Goal: Obtain resource: Download file/media

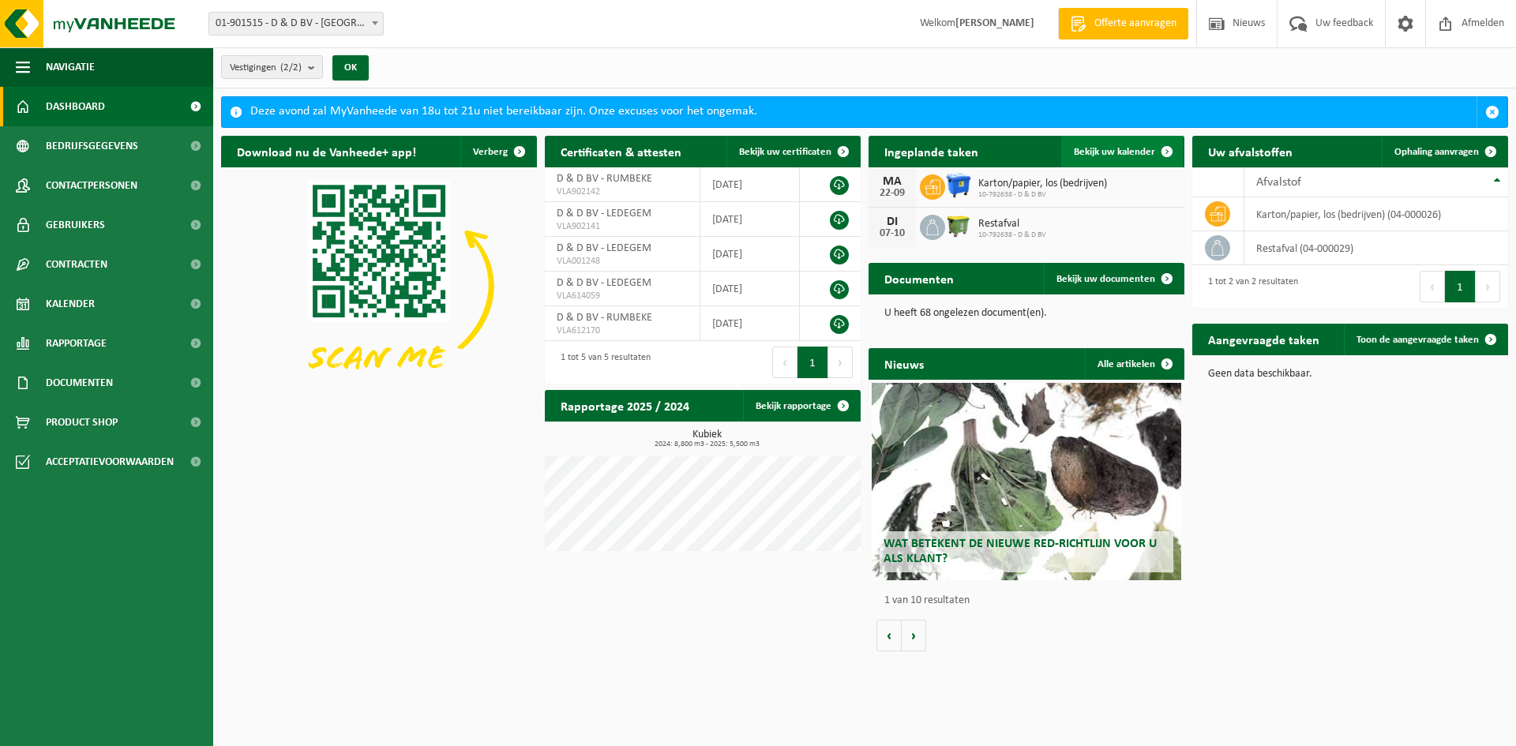
click at [1119, 148] on span "Bekijk uw kalender" at bounding box center [1114, 152] width 81 height 10
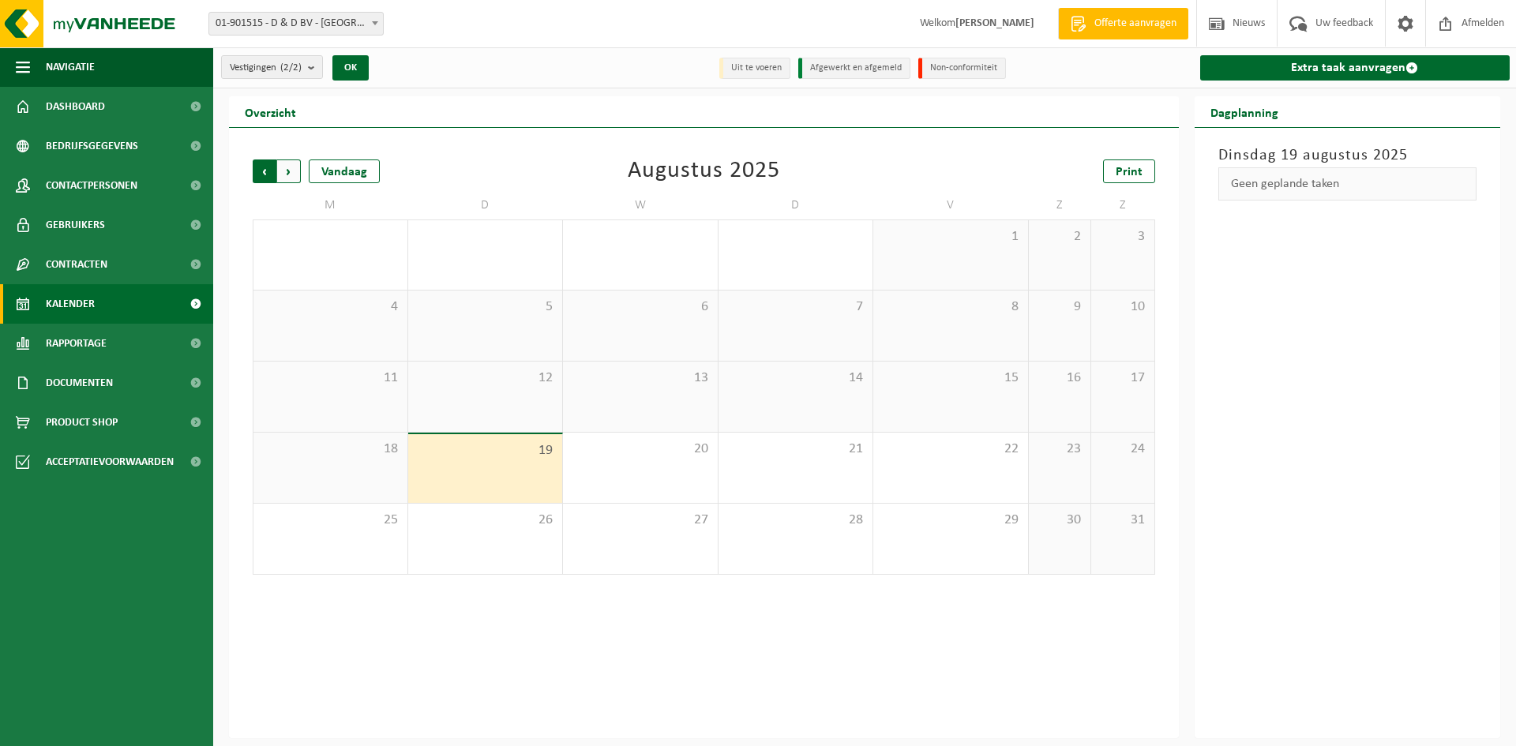
click at [293, 164] on span "Volgende" at bounding box center [289, 171] width 24 height 24
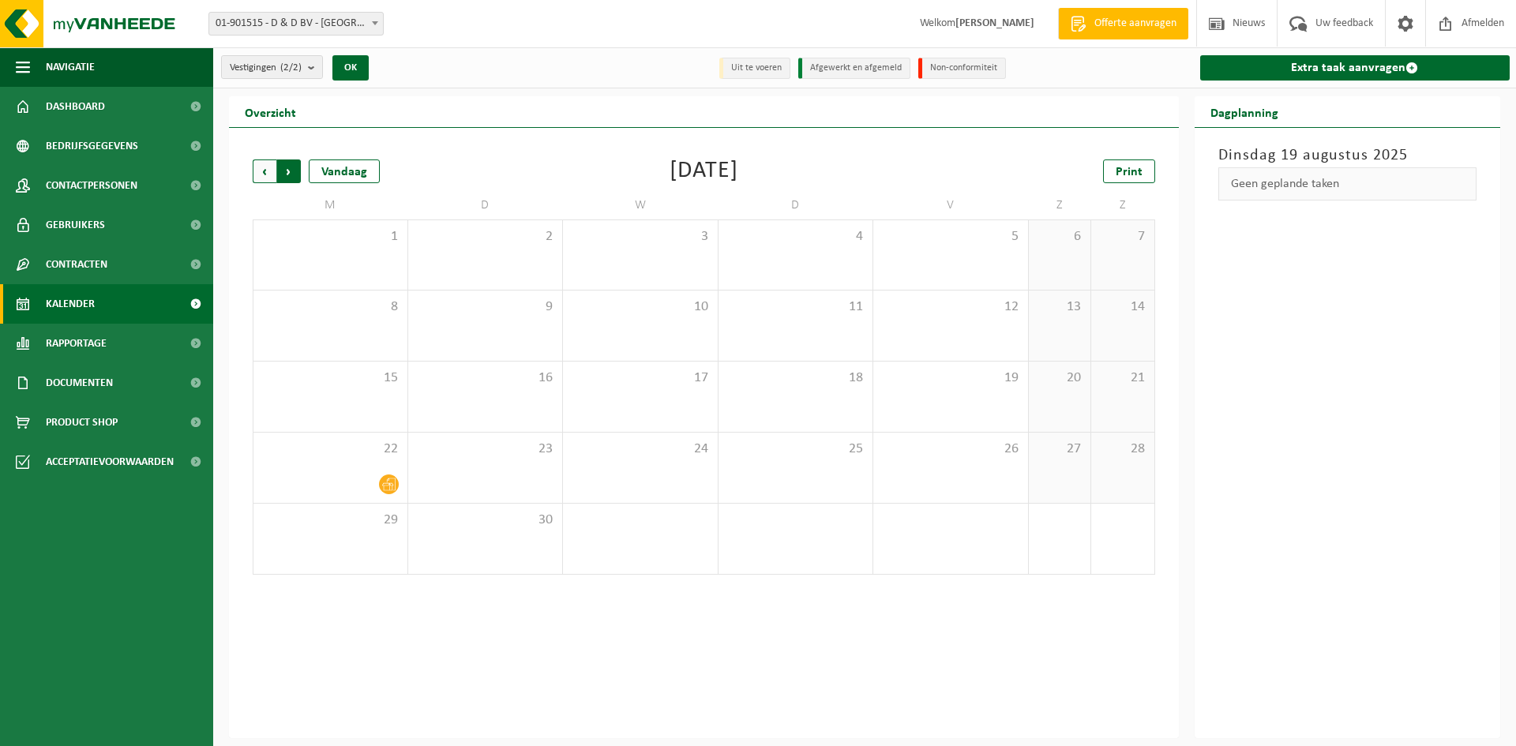
click at [265, 166] on span "Vorige" at bounding box center [265, 171] width 24 height 24
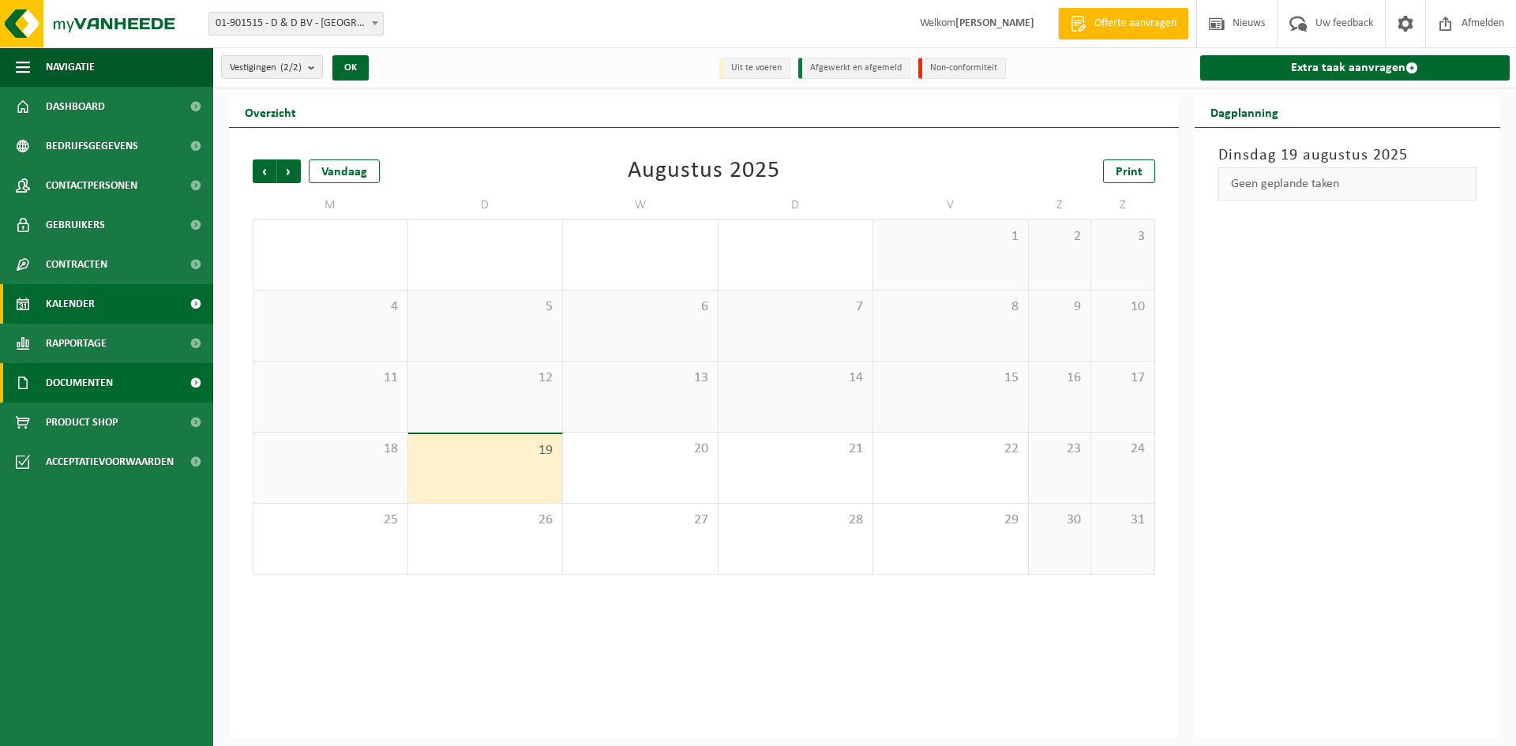
click at [106, 381] on span "Documenten" at bounding box center [79, 382] width 67 height 39
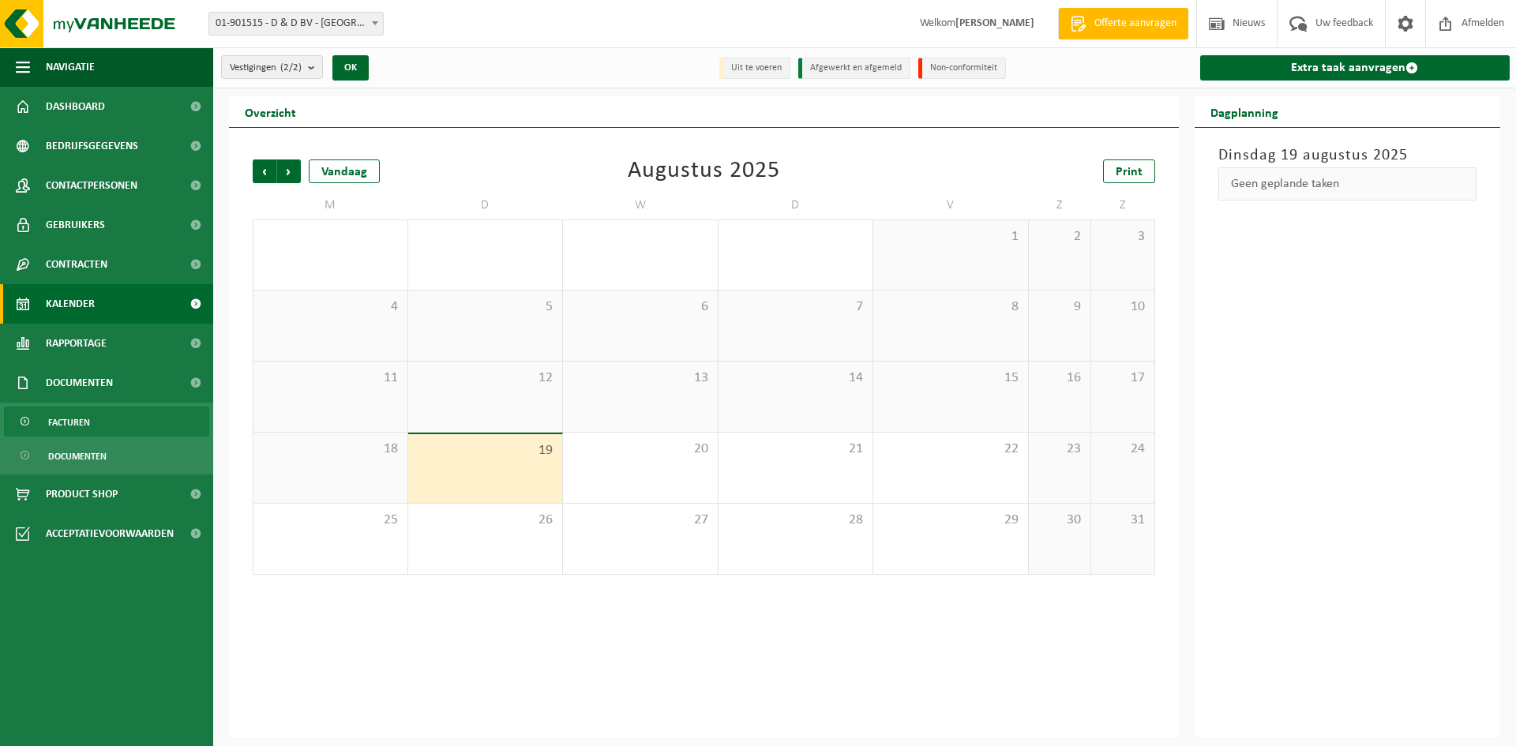
click at [85, 419] on span "Facturen" at bounding box center [69, 422] width 42 height 30
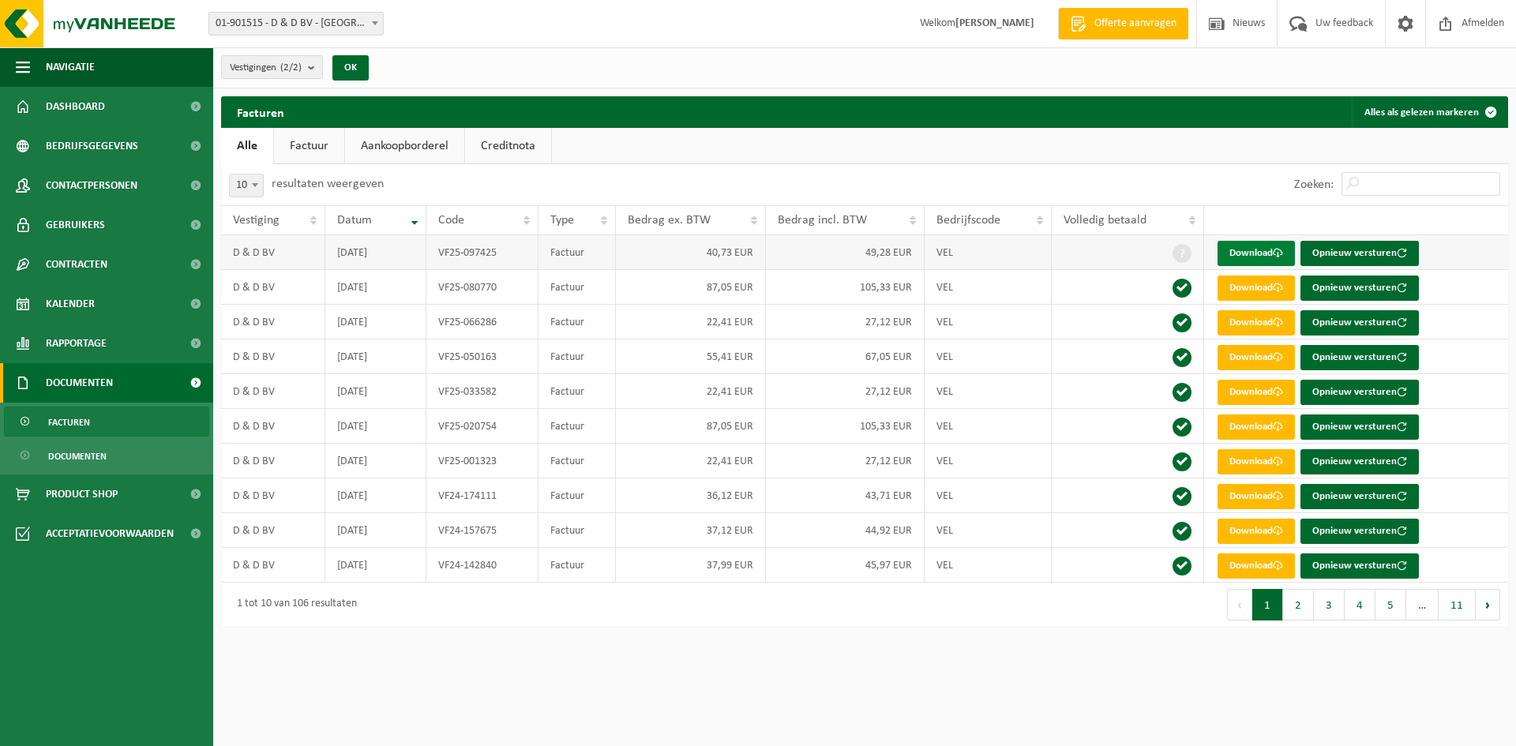
click at [1254, 250] on link "Download" at bounding box center [1255, 253] width 77 height 25
click at [57, 103] on span "Dashboard" at bounding box center [75, 106] width 59 height 39
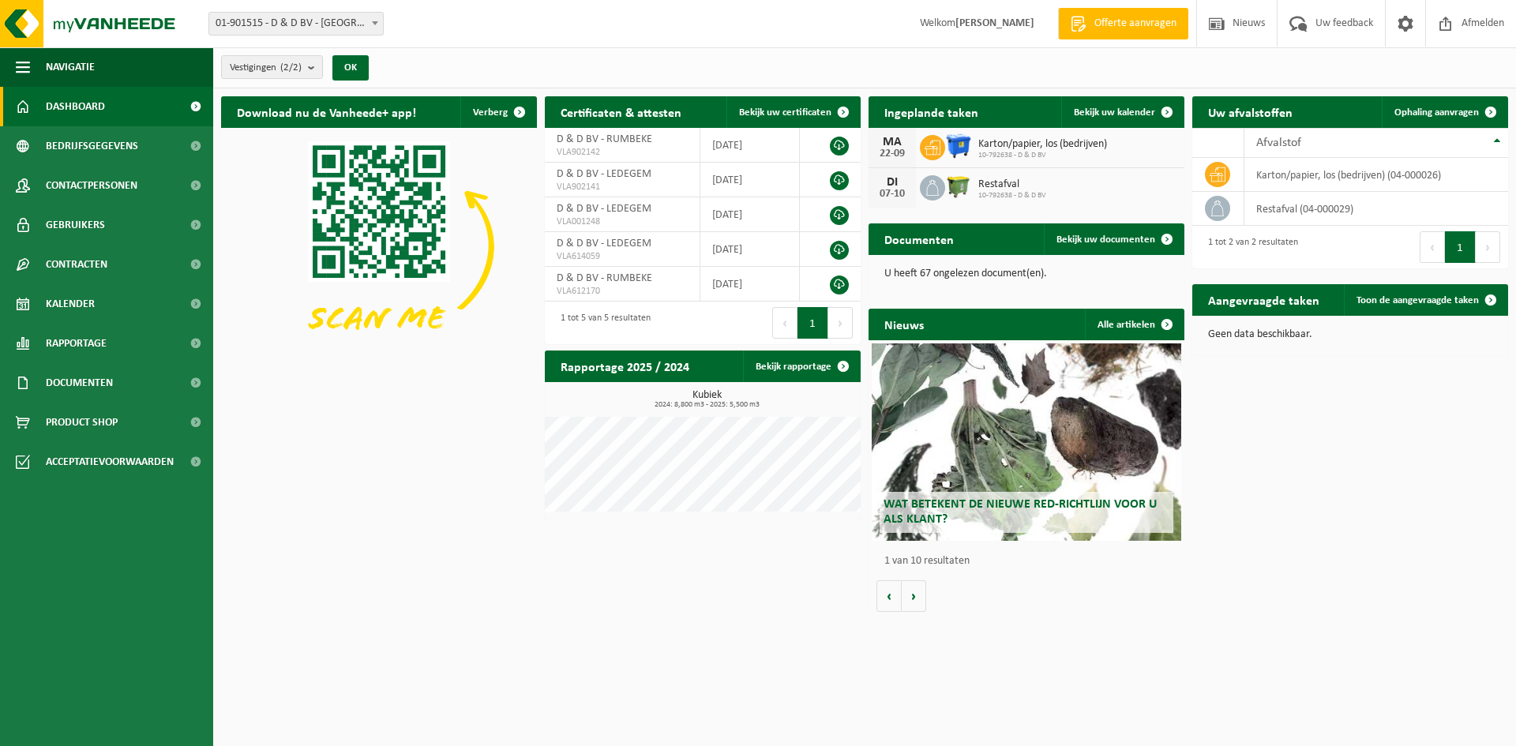
click at [974, 139] on div "Karton/papier, los (bedrijven) 10-792638 - D & D BV" at bounding box center [1038, 148] width 137 height 24
click at [1117, 113] on span "Bekijk uw kalender" at bounding box center [1114, 112] width 81 height 10
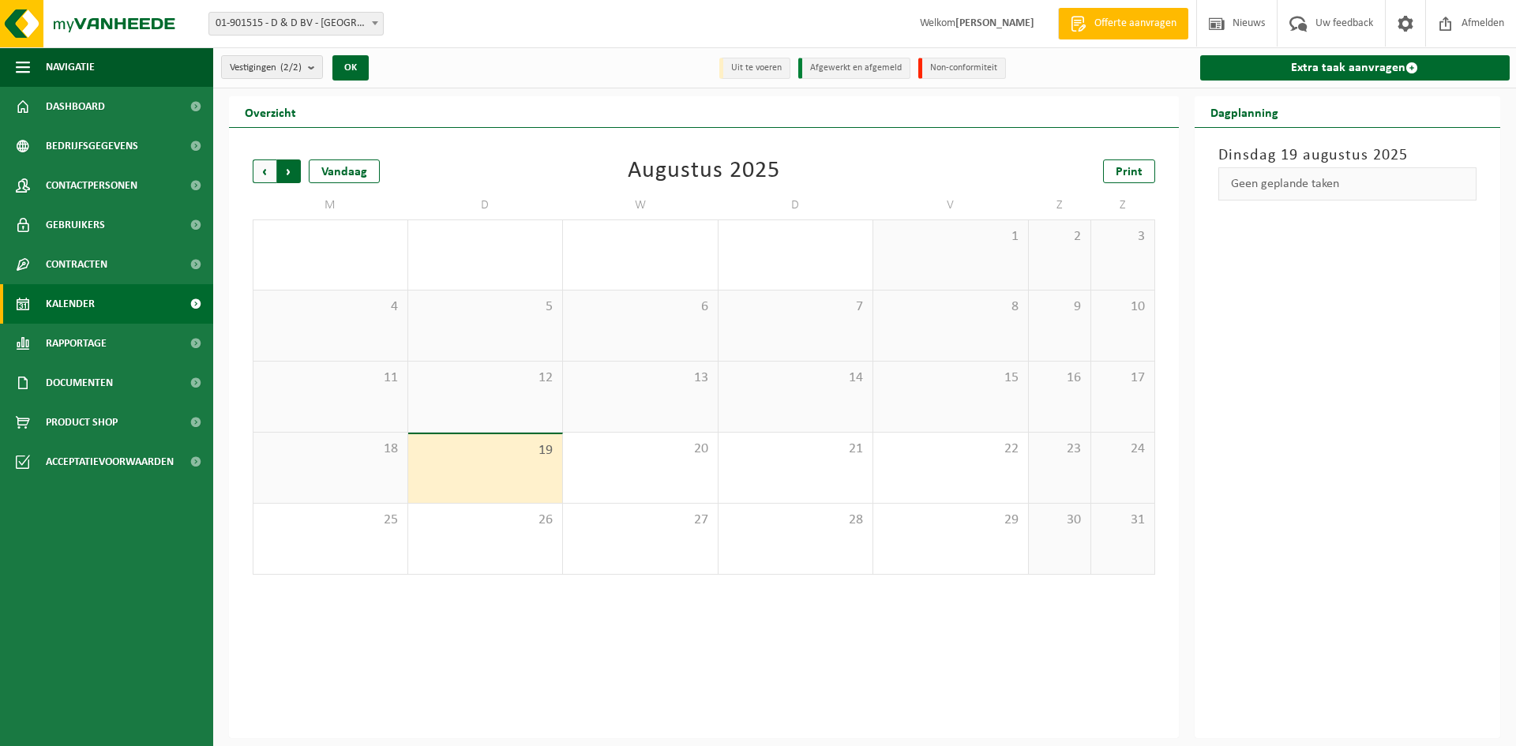
click at [261, 168] on span "Vorige" at bounding box center [265, 171] width 24 height 24
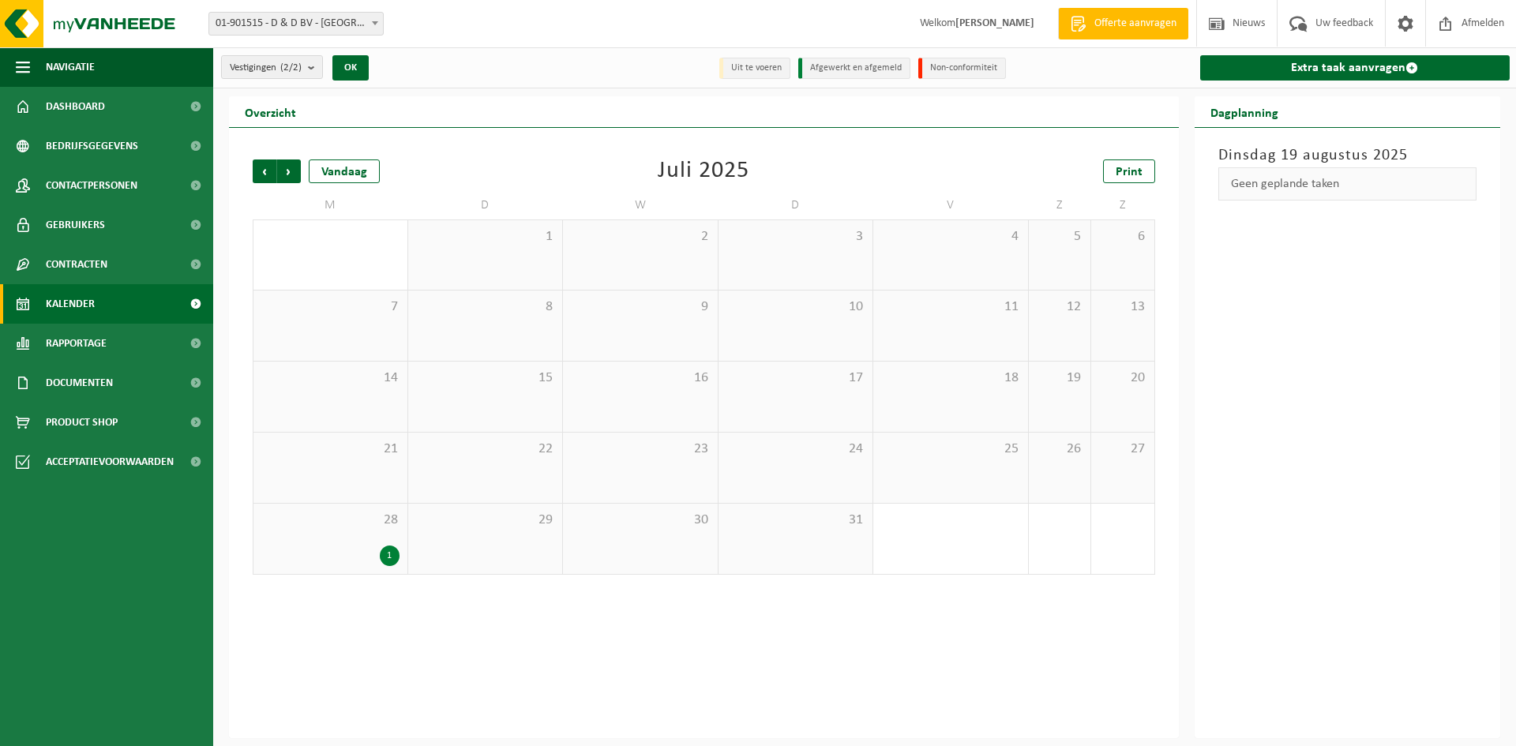
click at [388, 554] on div "1" at bounding box center [390, 556] width 20 height 21
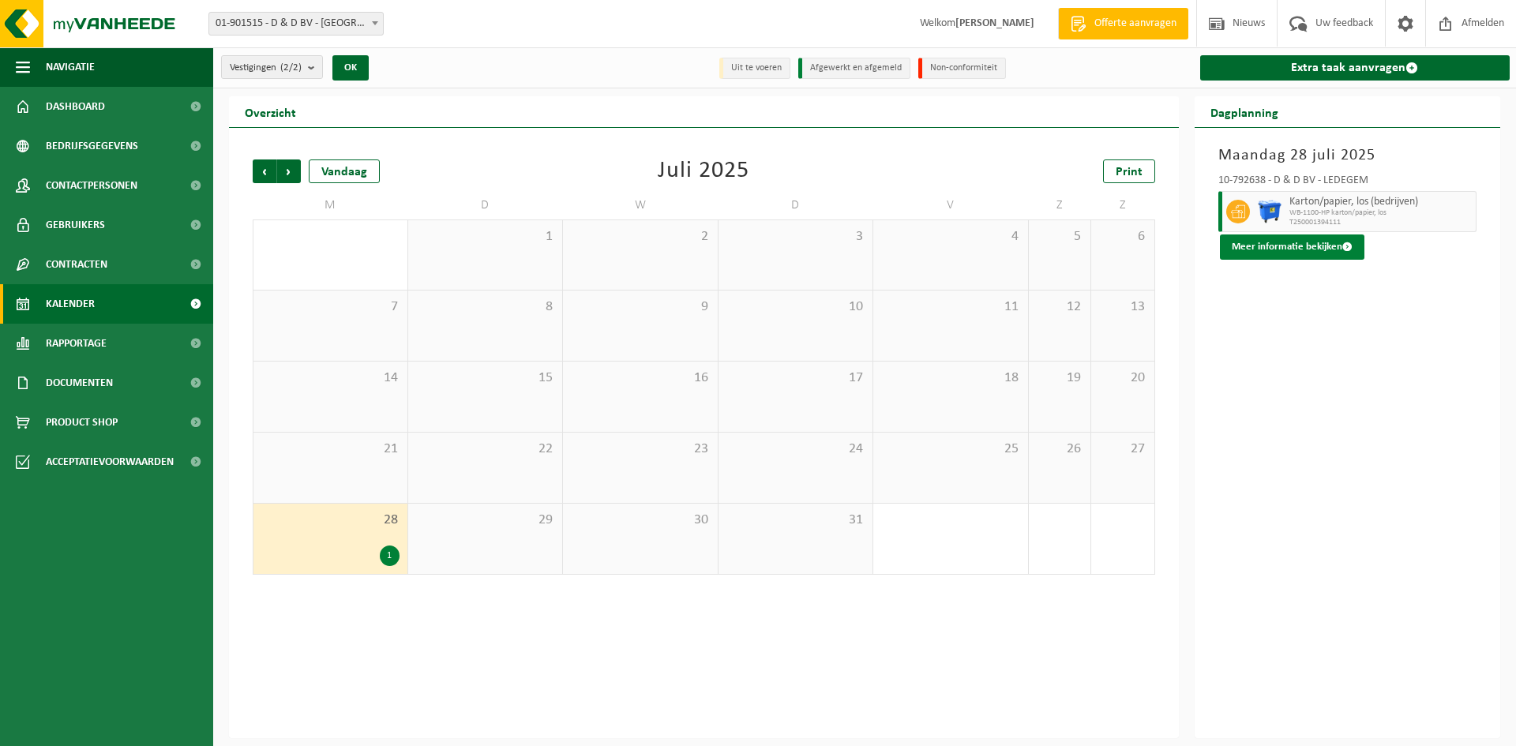
click at [1292, 244] on button "Meer informatie bekijken" at bounding box center [1292, 246] width 144 height 25
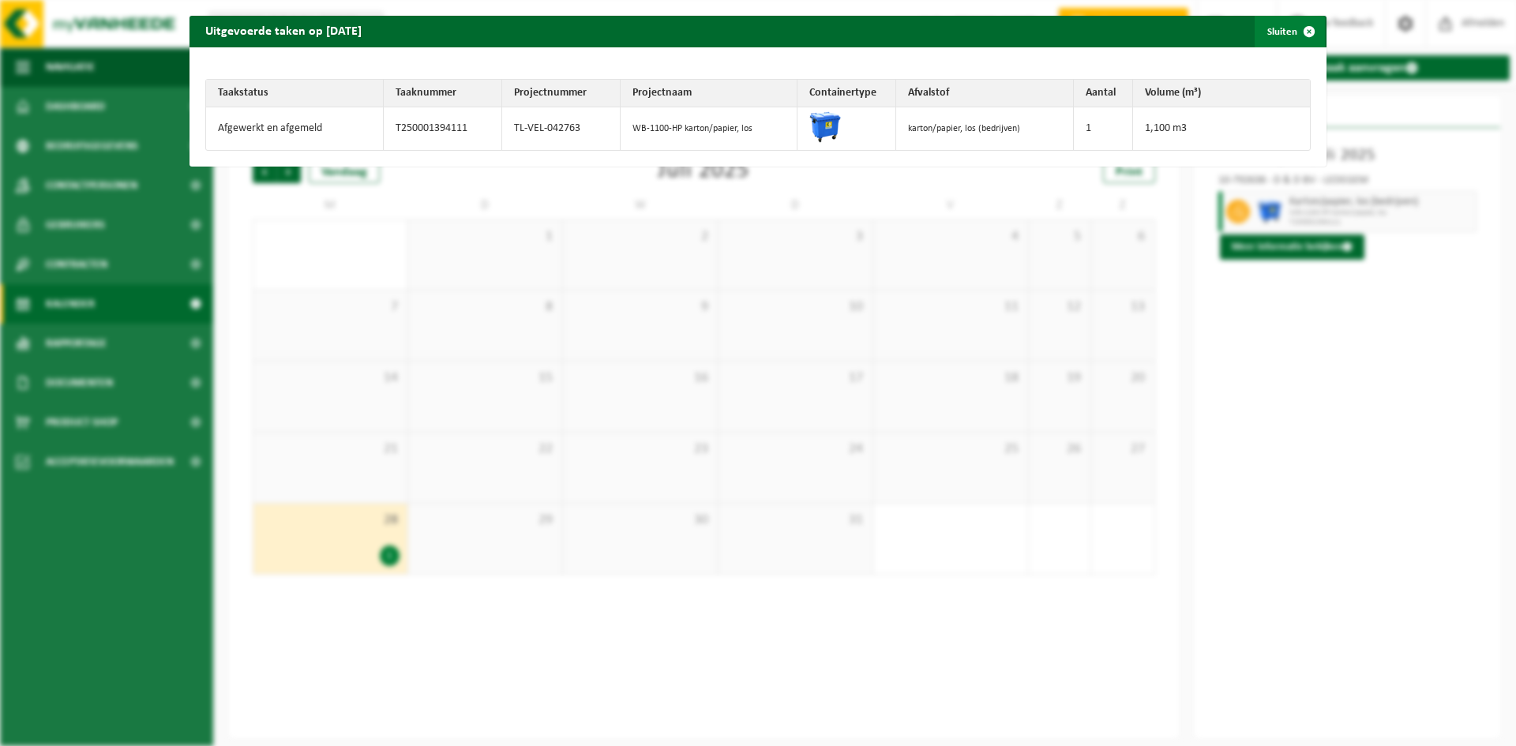
click at [1301, 28] on span "button" at bounding box center [1309, 32] width 32 height 32
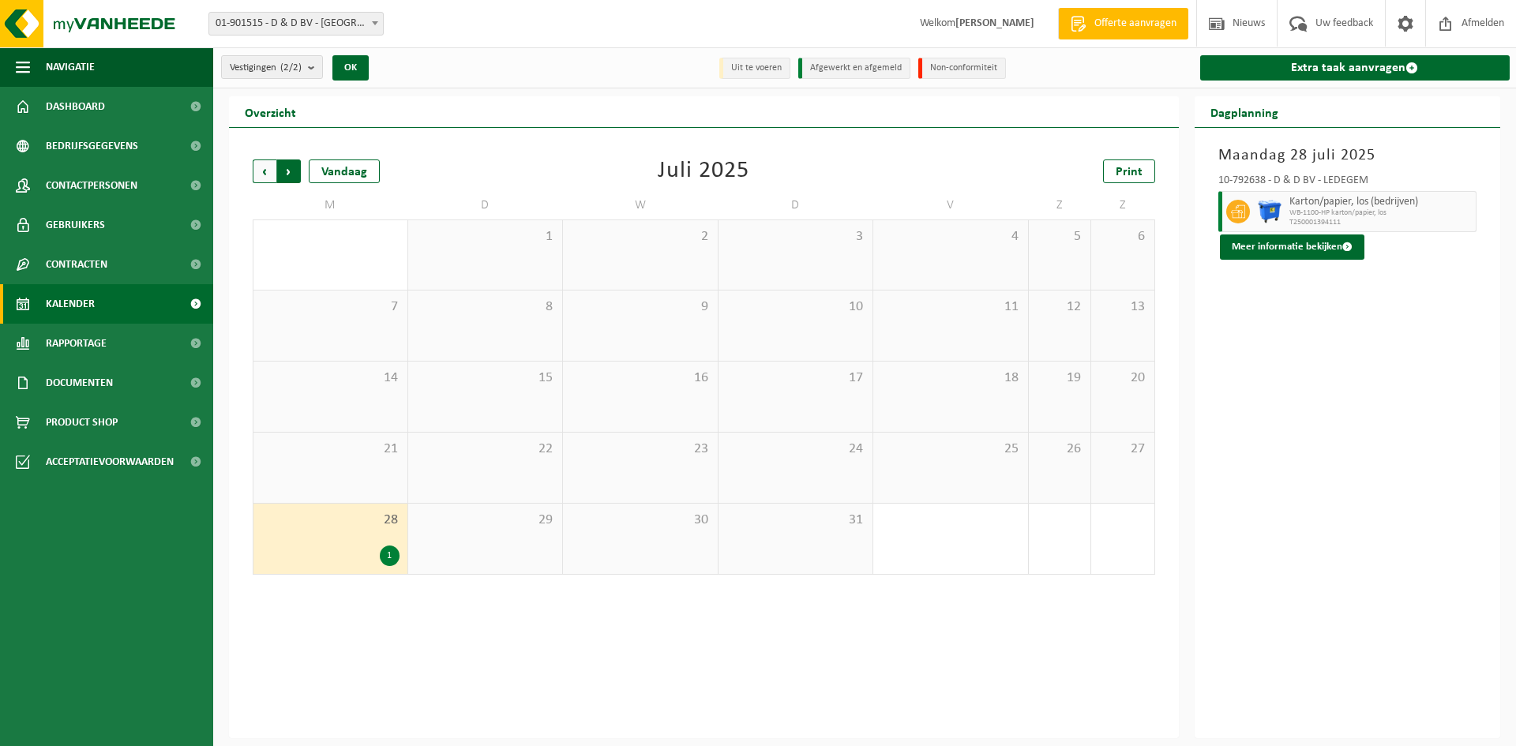
click at [256, 171] on span "Vorige" at bounding box center [265, 171] width 24 height 24
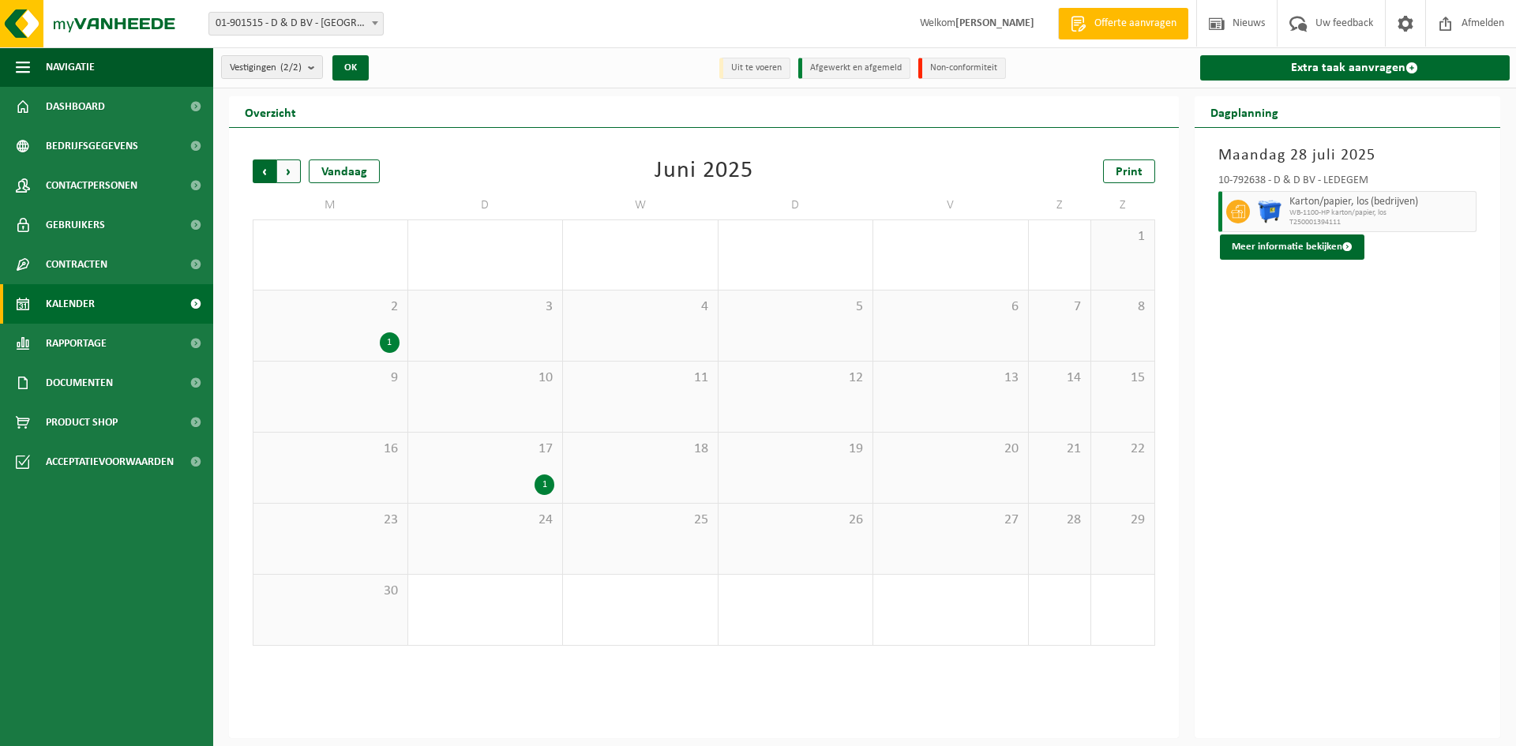
click at [290, 170] on span "Volgende" at bounding box center [289, 171] width 24 height 24
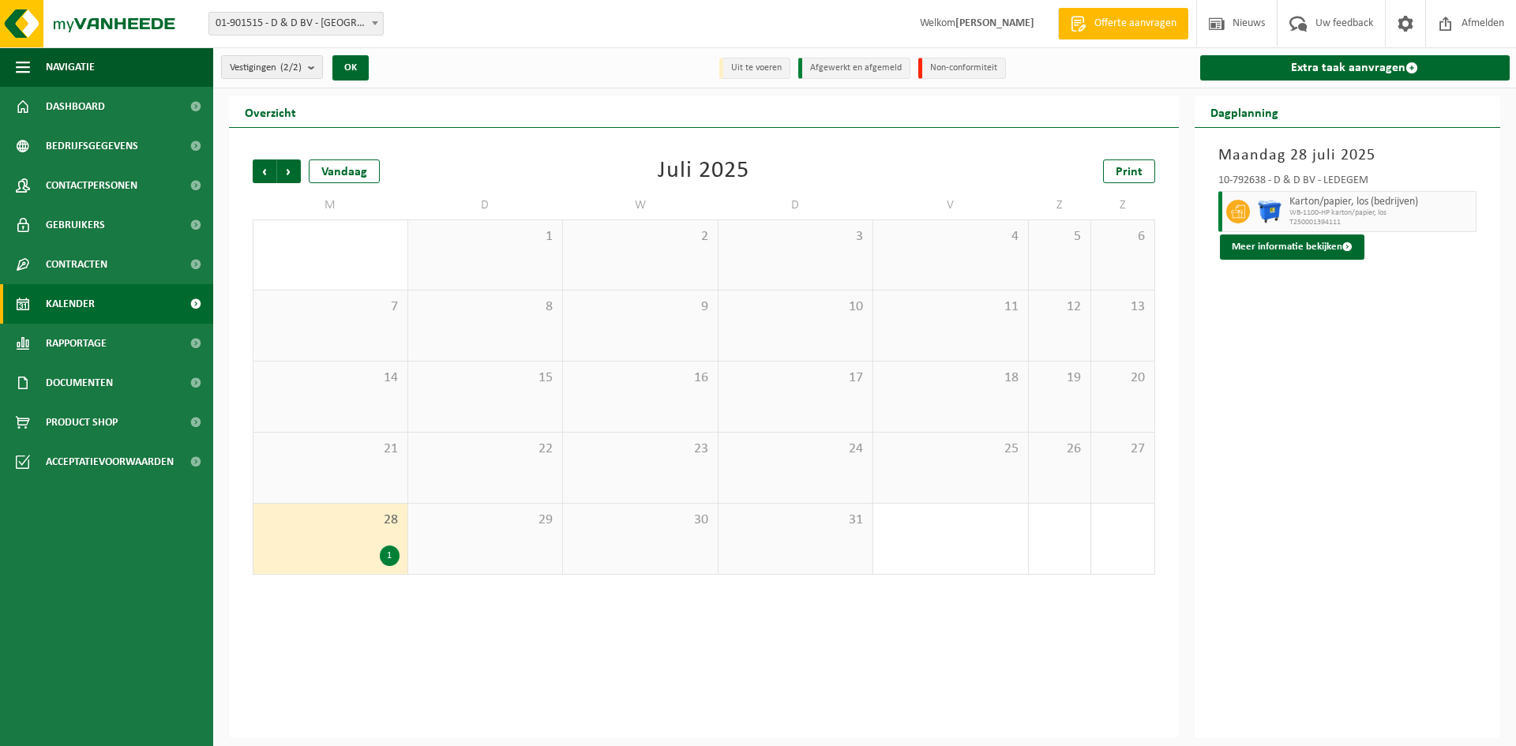
click at [290, 170] on span "Volgende" at bounding box center [289, 171] width 24 height 24
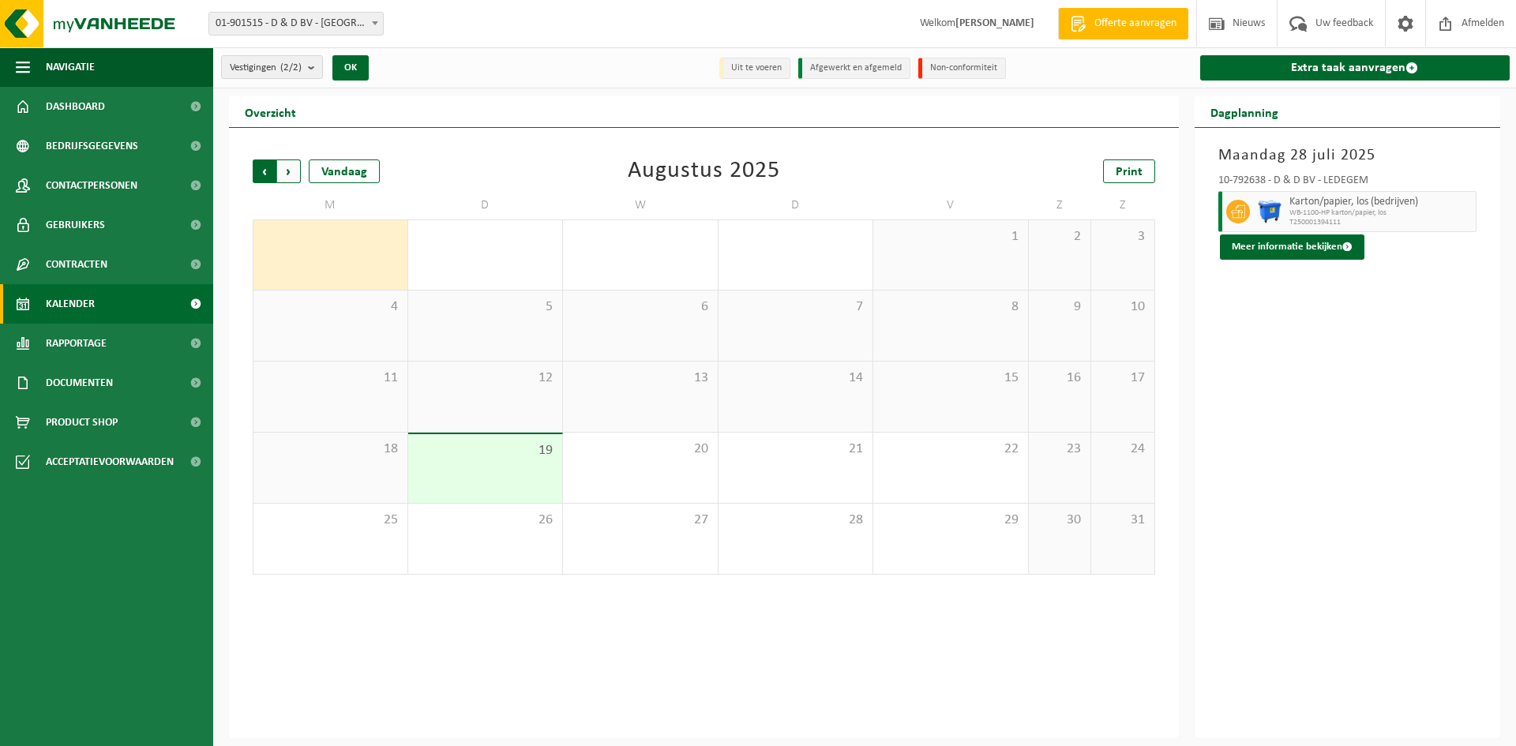
click at [290, 172] on span "Volgende" at bounding box center [289, 171] width 24 height 24
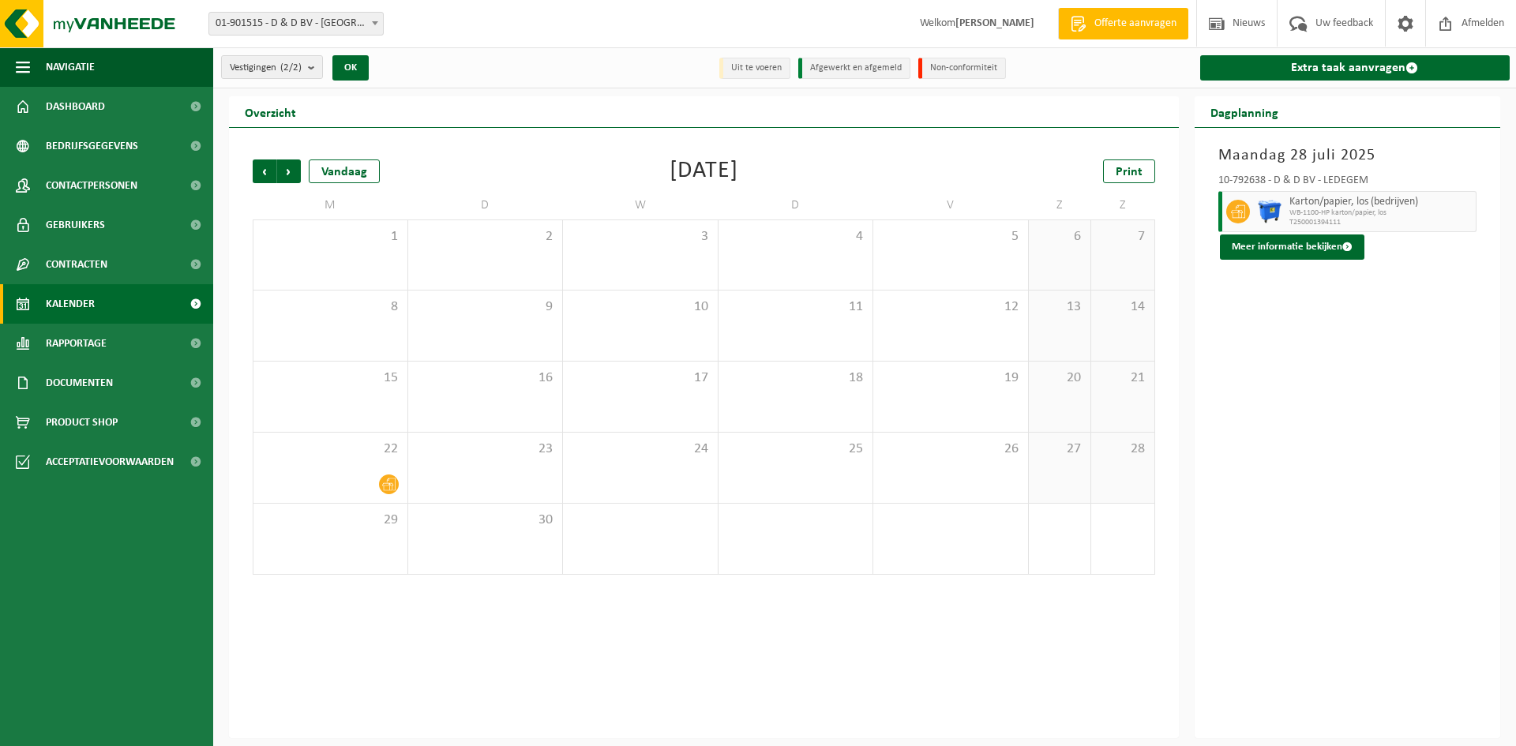
click at [290, 172] on span "Volgende" at bounding box center [289, 171] width 24 height 24
click at [536, 332] on div at bounding box center [485, 342] width 139 height 21
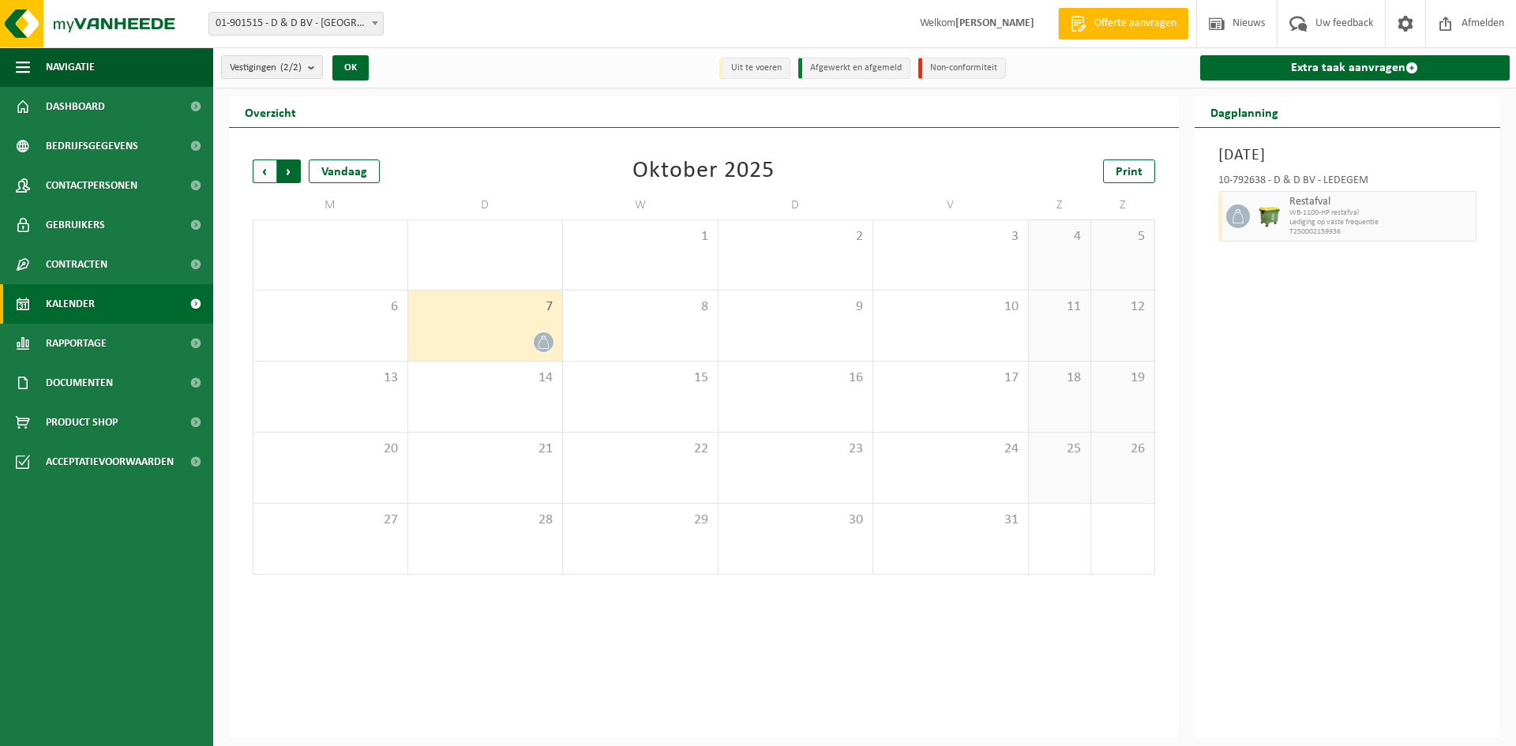
click at [263, 171] on span "Vorige" at bounding box center [265, 171] width 24 height 24
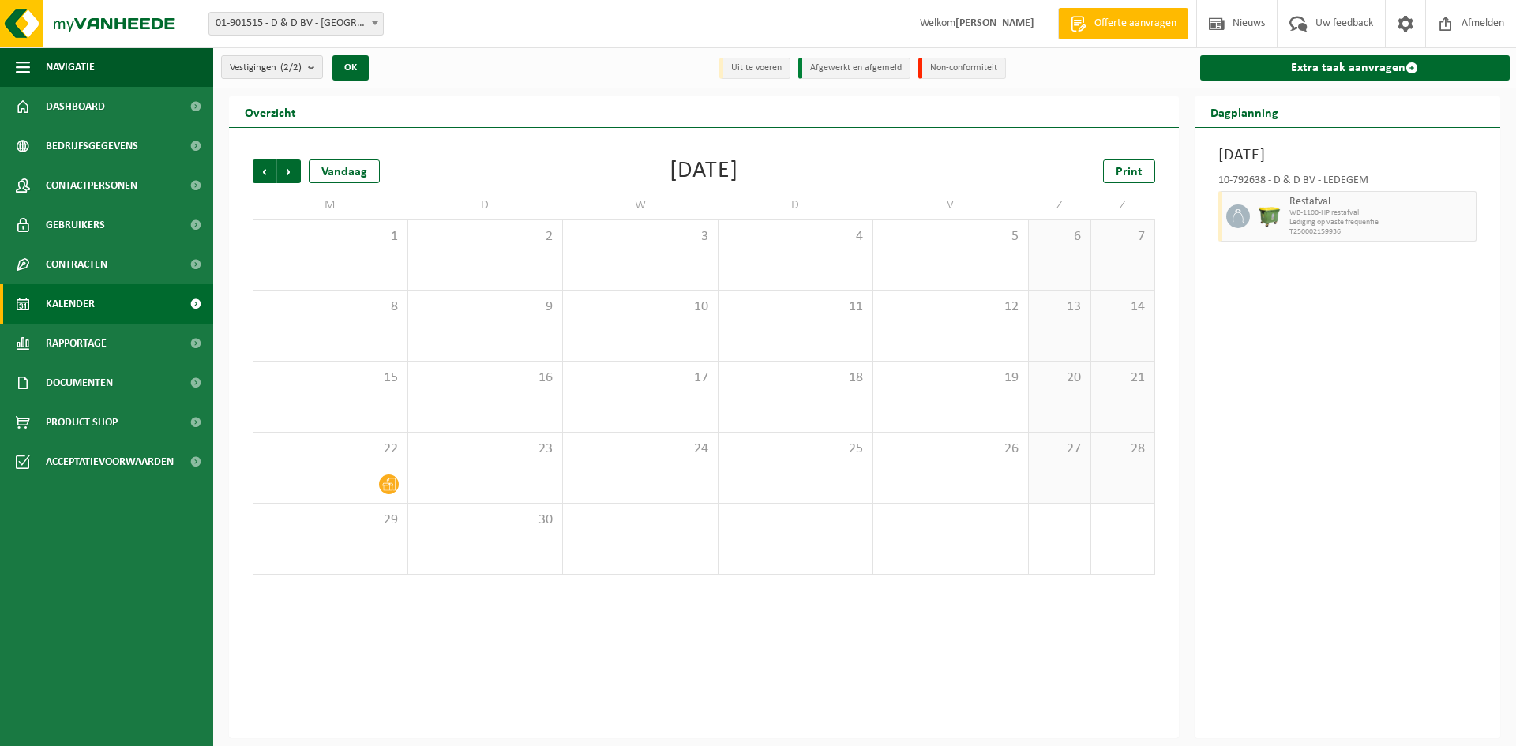
click at [263, 171] on span "Vorige" at bounding box center [265, 171] width 24 height 24
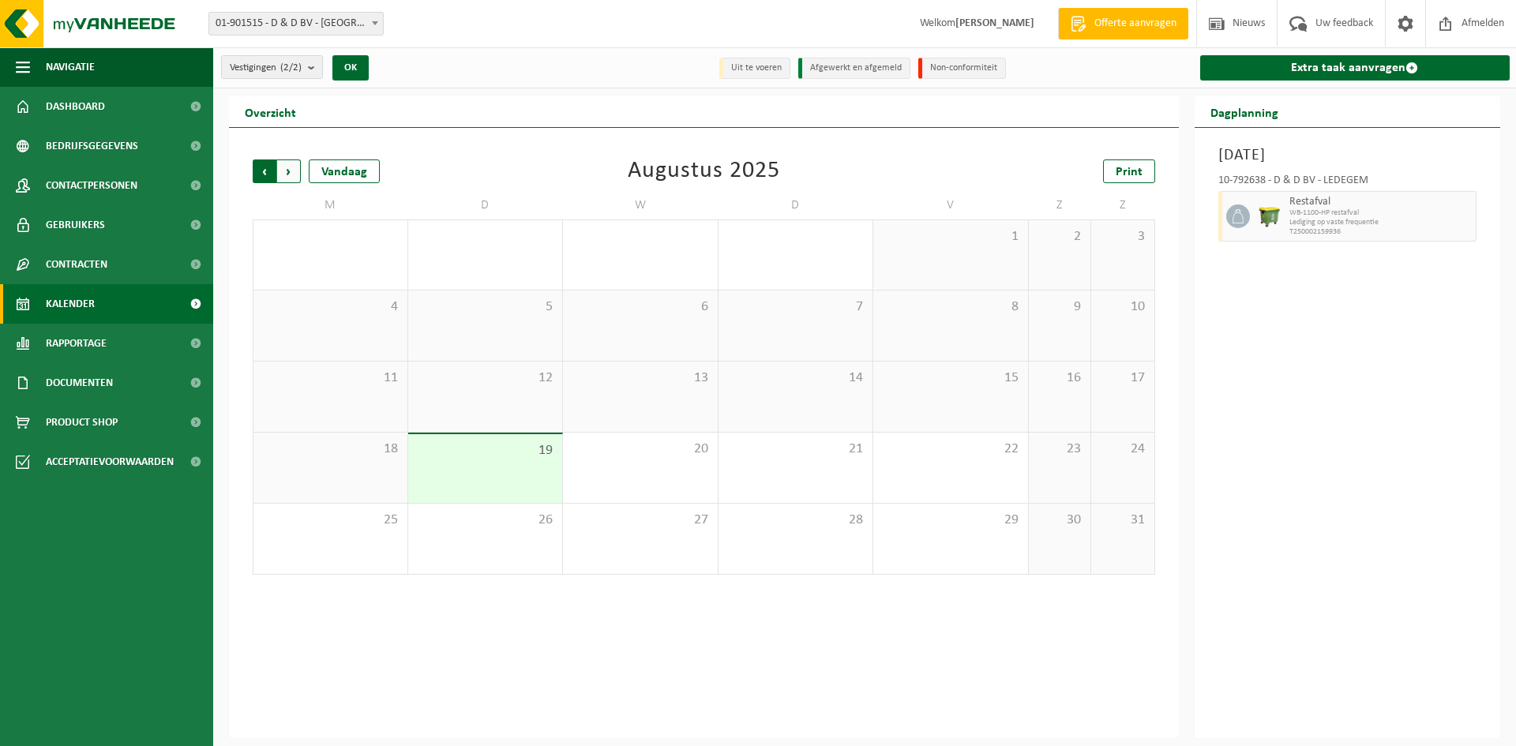
click at [291, 173] on span "Volgende" at bounding box center [289, 171] width 24 height 24
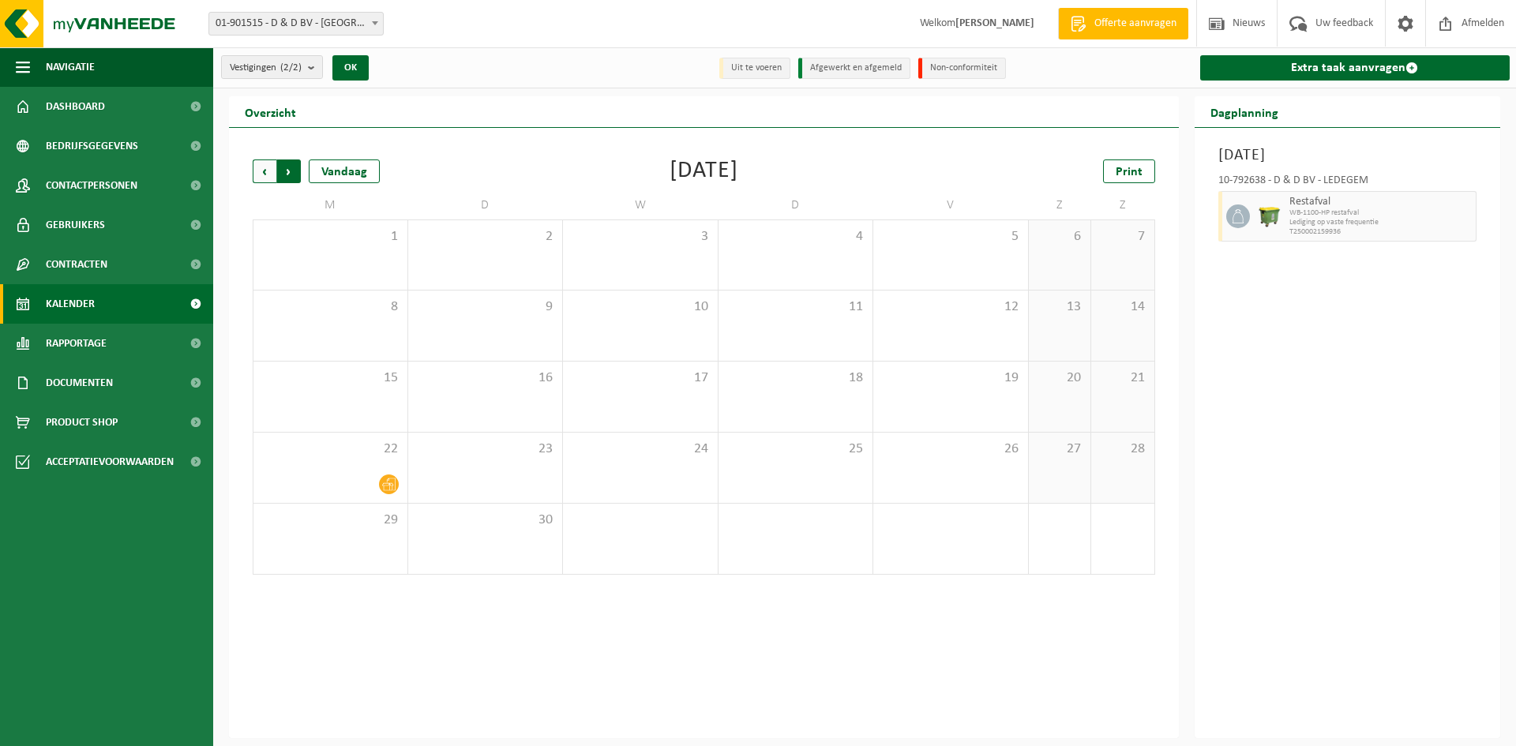
click at [262, 163] on span "Vorige" at bounding box center [265, 171] width 24 height 24
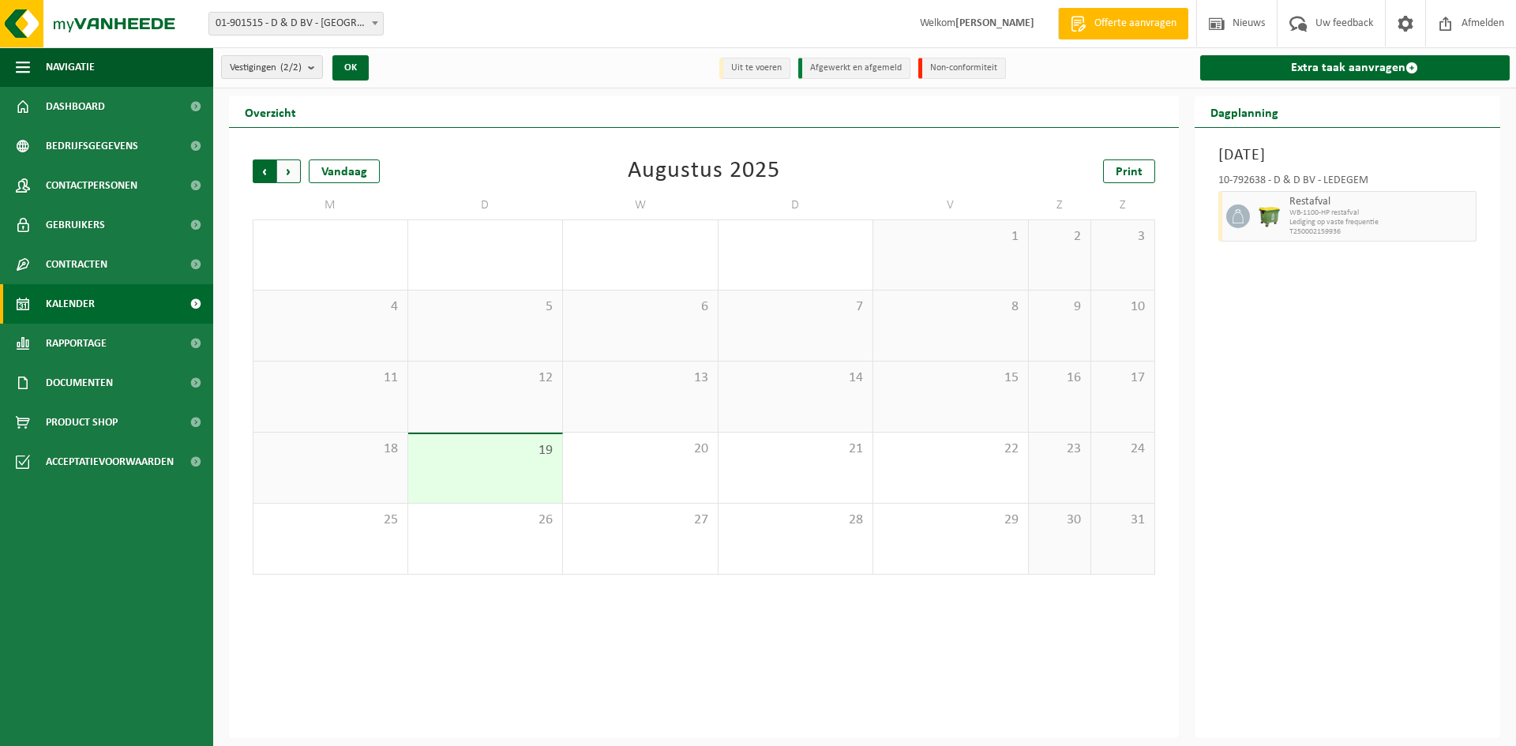
click at [287, 170] on span "Volgende" at bounding box center [289, 171] width 24 height 24
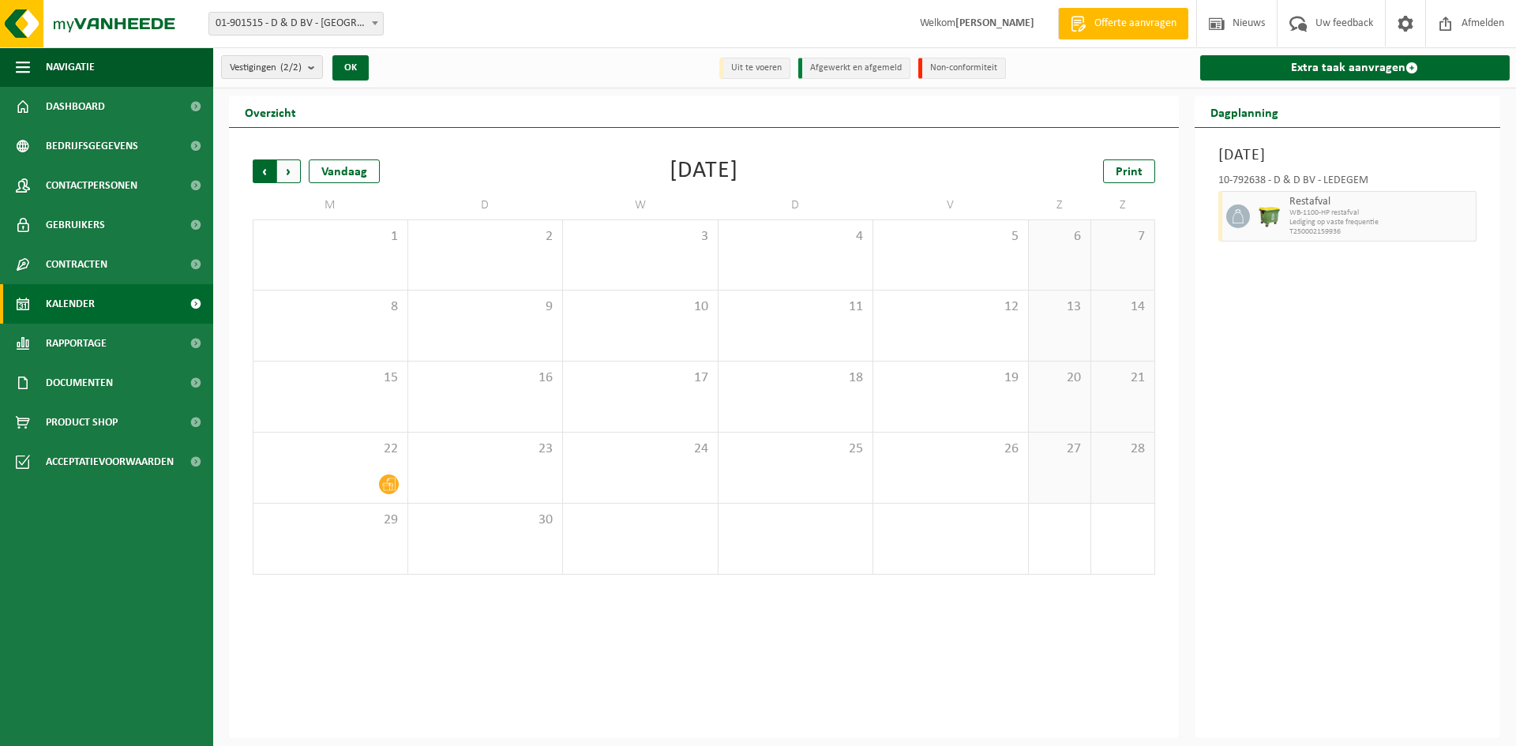
click at [295, 170] on span "Volgende" at bounding box center [289, 171] width 24 height 24
